Goal: Transaction & Acquisition: Purchase product/service

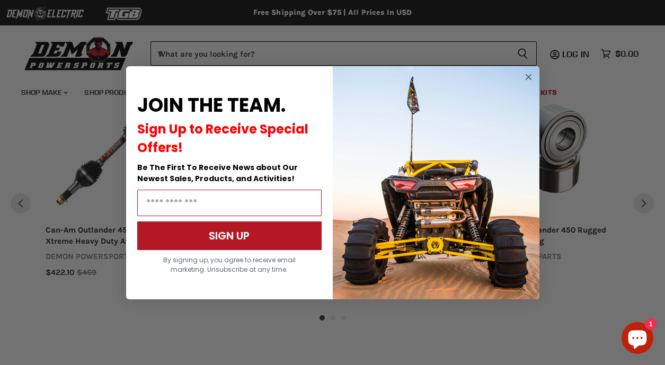
scroll to position [990, 0]
